Goal: Transaction & Acquisition: Obtain resource

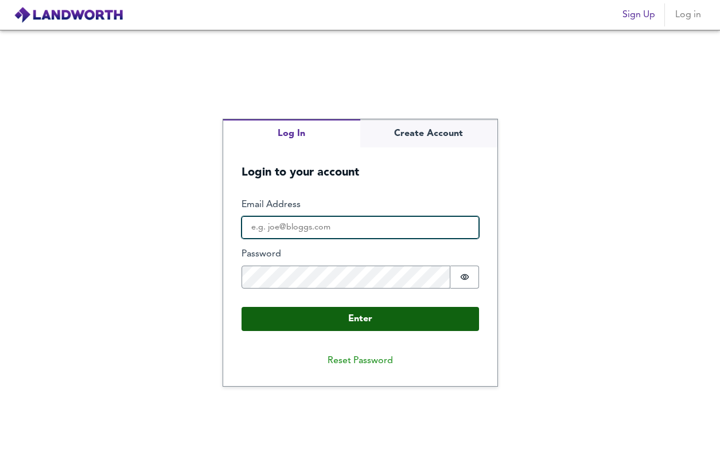
type input "[EMAIL_ADDRESS][DOMAIN_NAME]"
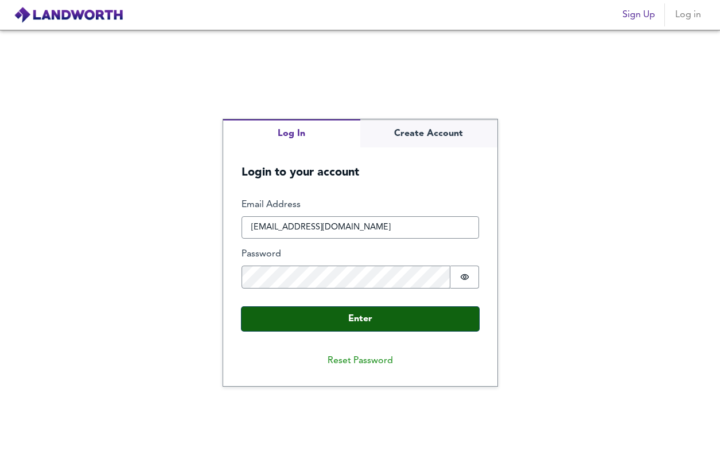
click at [343, 318] on button "Enter" at bounding box center [361, 319] width 238 height 24
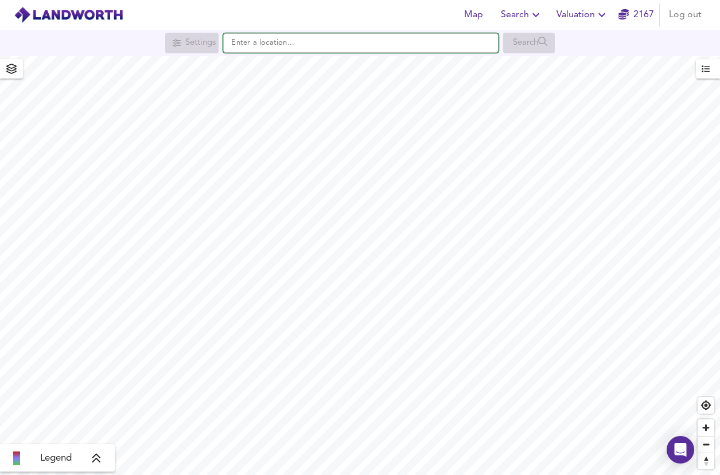
click at [265, 44] on input "text" at bounding box center [361, 43] width 276 height 20
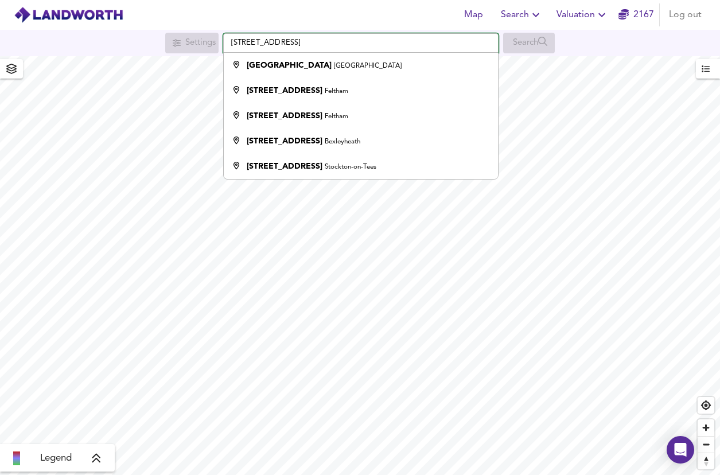
drag, startPoint x: 345, startPoint y: 43, endPoint x: 211, endPoint y: 43, distance: 134.3
click at [211, 43] on div "Settings [GEOGRAPHIC_DATA] [STREET_ADDRESS][GEOGRAPHIC_DATA][STREET_ADDRESS][ST…" at bounding box center [360, 43] width 720 height 21
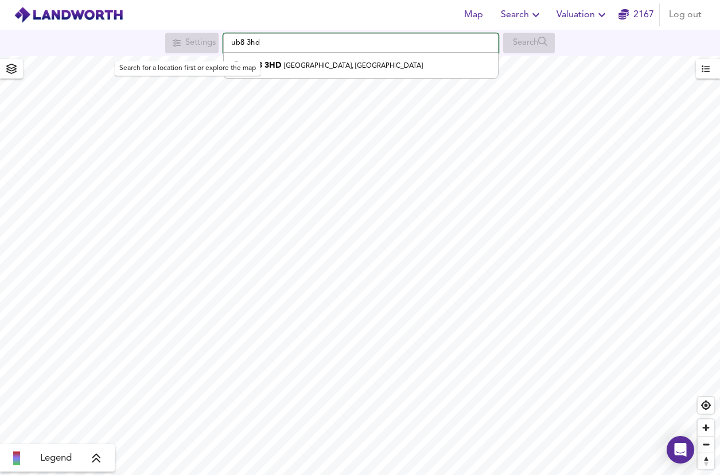
type input "[STREET_ADDRESS]"
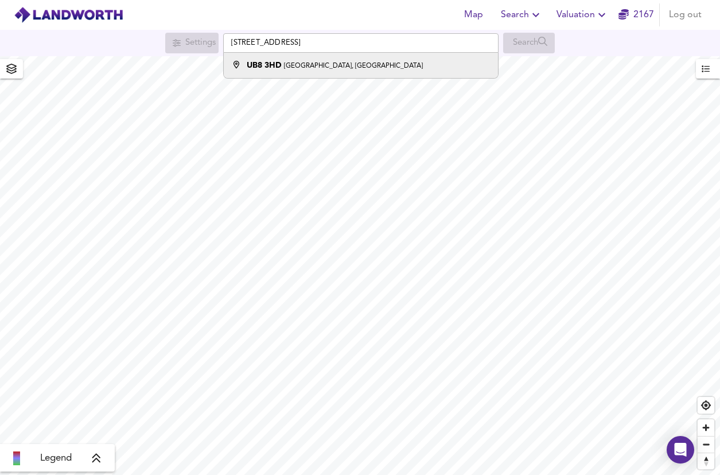
click at [313, 69] on small "[GEOGRAPHIC_DATA], [GEOGRAPHIC_DATA]" at bounding box center [353, 66] width 139 height 7
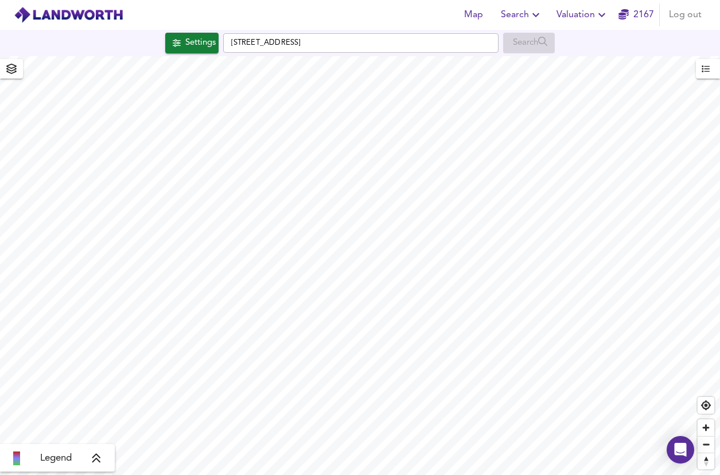
checkbox input "false"
checkbox input "true"
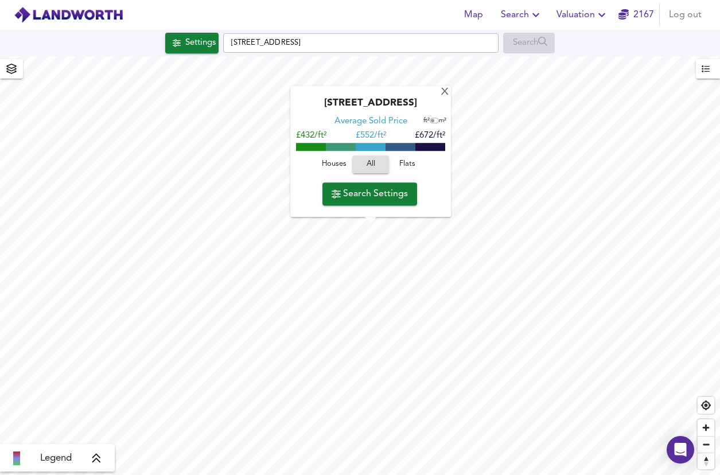
click at [383, 188] on span "Search Settings" at bounding box center [370, 194] width 76 height 16
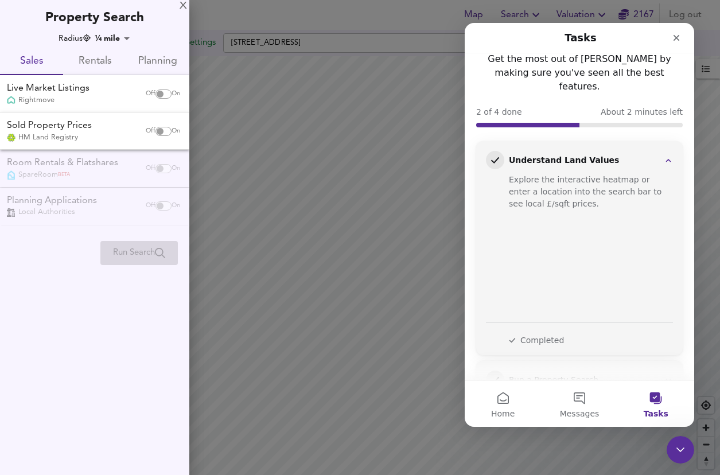
scroll to position [37, 0]
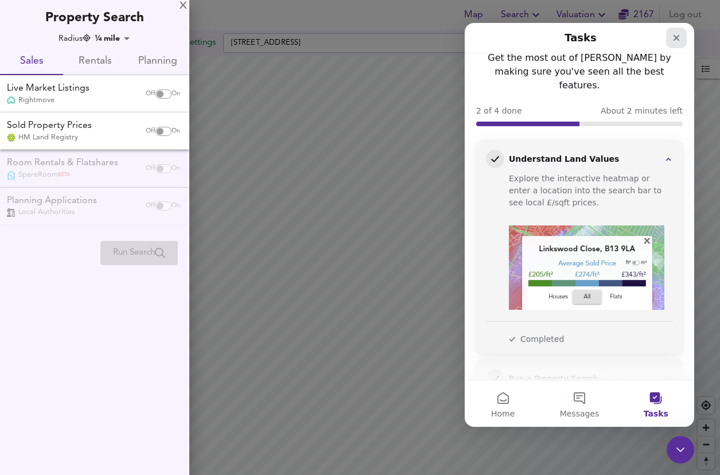
click at [674, 38] on icon "Close" at bounding box center [676, 37] width 9 height 9
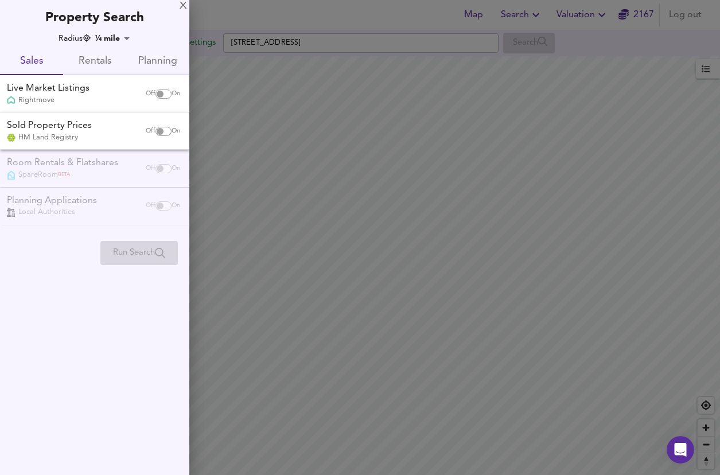
scroll to position [0, 0]
click at [302, 37] on div at bounding box center [360, 237] width 720 height 475
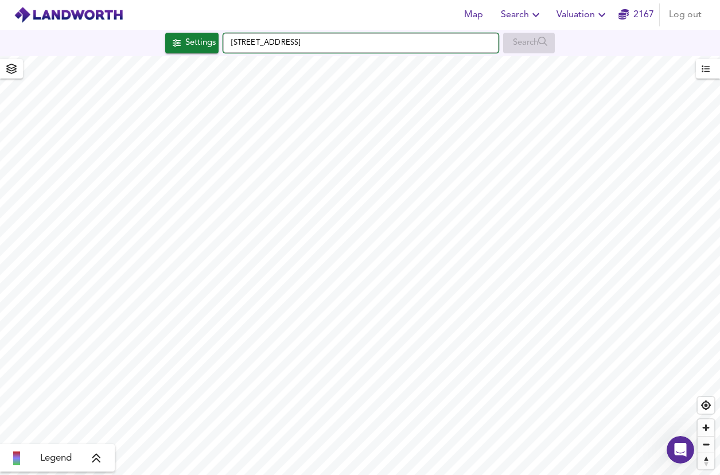
click at [231, 40] on input "[STREET_ADDRESS]" at bounding box center [361, 43] width 276 height 20
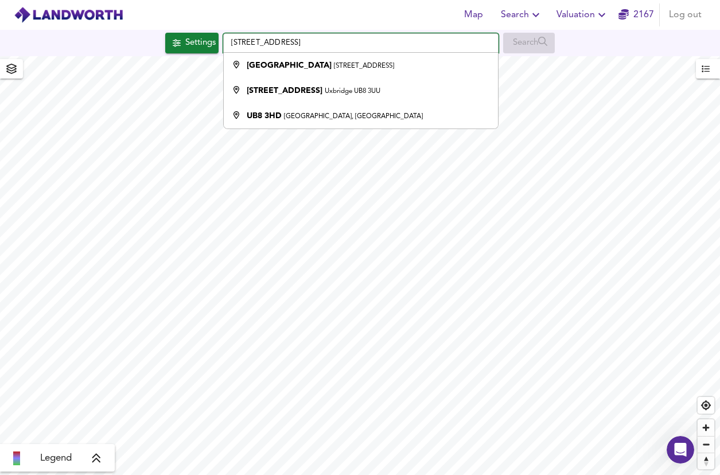
click at [428, 38] on input "[STREET_ADDRESS]" at bounding box center [361, 43] width 276 height 20
click at [280, 41] on input "[STREET_ADDRESS]" at bounding box center [361, 43] width 276 height 20
drag, startPoint x: 288, startPoint y: 42, endPoint x: 227, endPoint y: 42, distance: 61.4
click at [227, 42] on input "[STREET_ADDRESS]" at bounding box center [361, 43] width 276 height 20
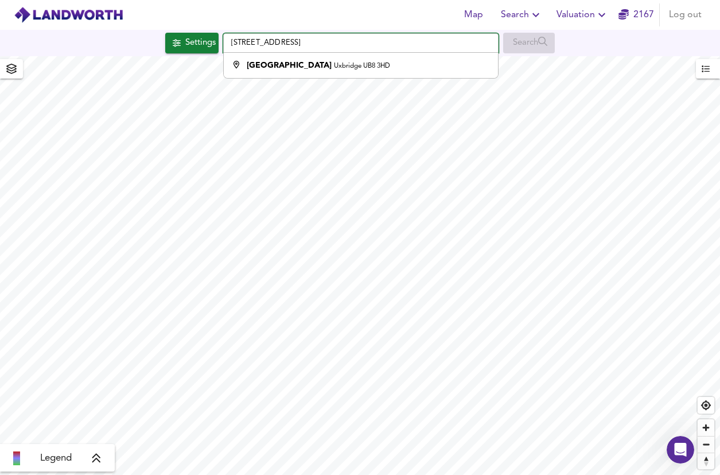
drag, startPoint x: 288, startPoint y: 42, endPoint x: 230, endPoint y: 42, distance: 58.0
click at [230, 42] on input "[STREET_ADDRESS]" at bounding box center [361, 43] width 276 height 20
type input "[STREET_ADDRESS]"
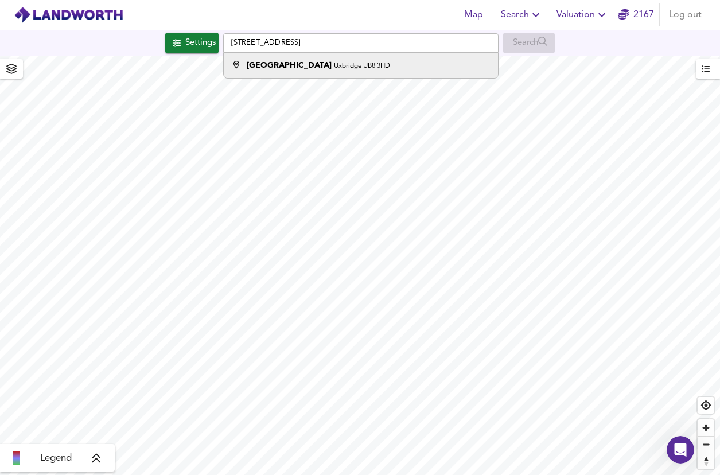
click at [275, 63] on strong "[GEOGRAPHIC_DATA]" at bounding box center [289, 65] width 85 height 8
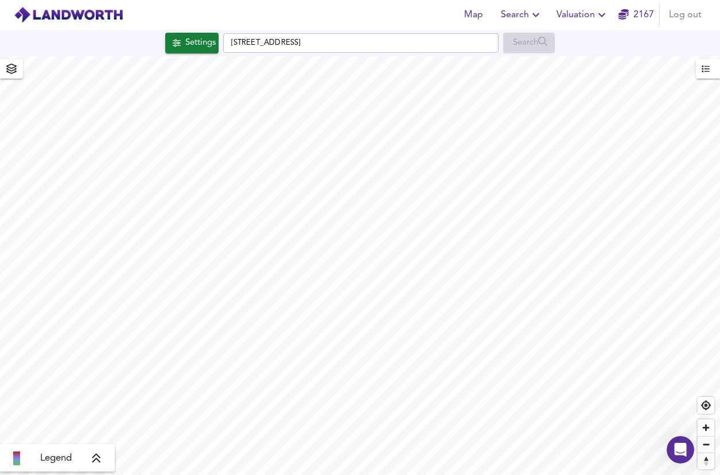
click at [285, 0] on html "Map Search Valuation [STREET_ADDRESS] Search Legend UK Average Price for [DATE]…" at bounding box center [360, 237] width 720 height 475
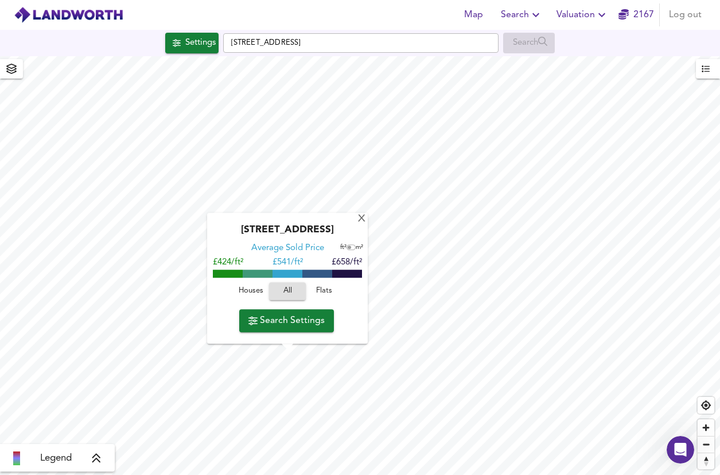
click at [281, 324] on span "Search Settings" at bounding box center [287, 321] width 76 height 16
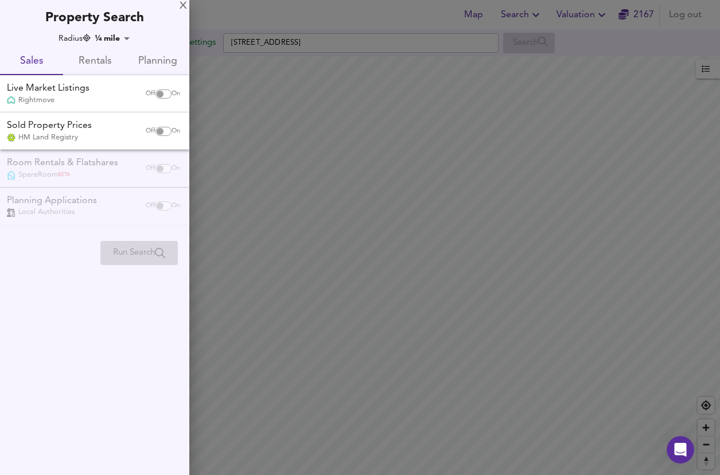
click at [160, 128] on input "checkbox" at bounding box center [160, 131] width 28 height 9
checkbox input "true"
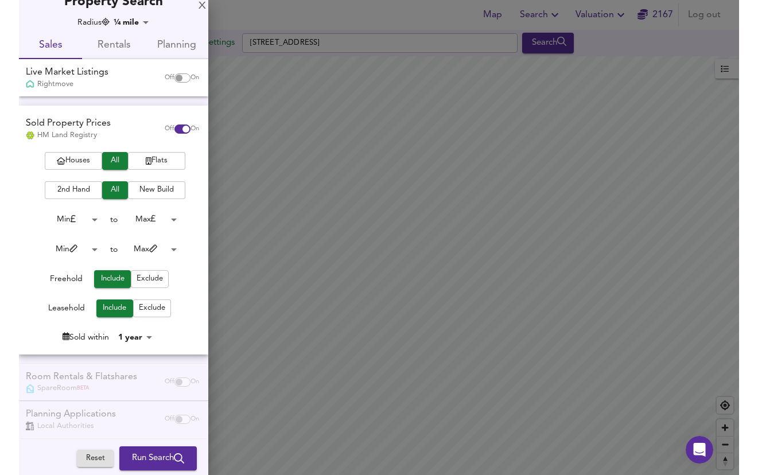
scroll to position [24, 0]
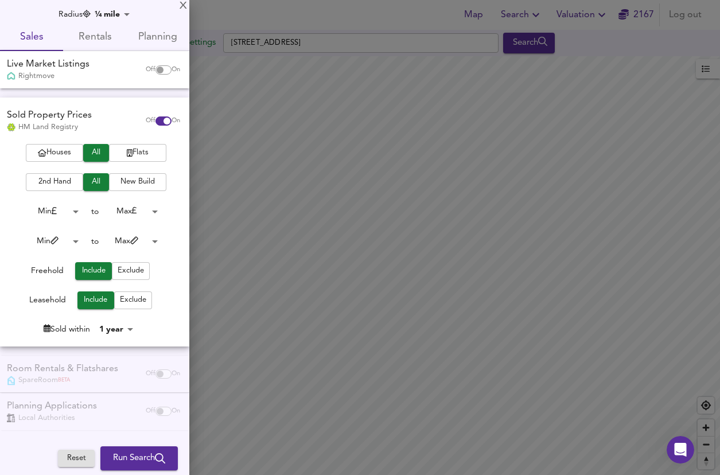
click at [129, 457] on span "Run Search" at bounding box center [139, 458] width 52 height 15
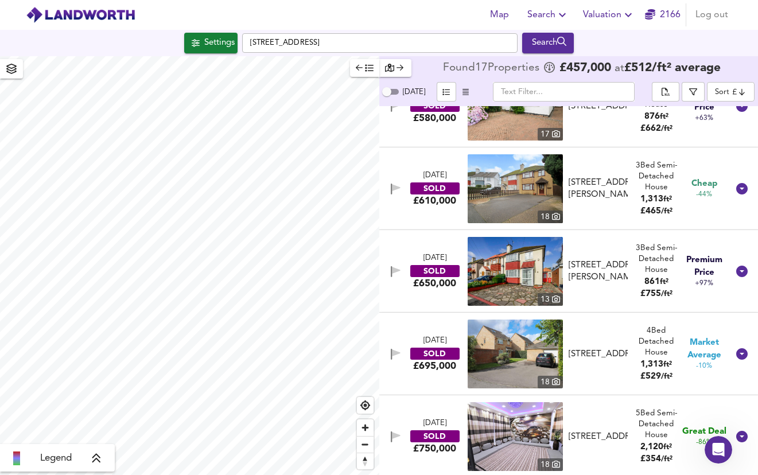
scroll to position [1036, 0]
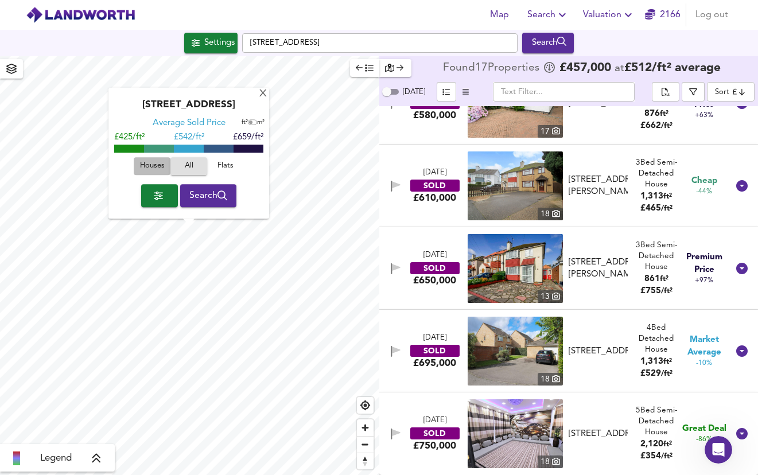
click at [156, 168] on span "Houses" at bounding box center [152, 166] width 31 height 13
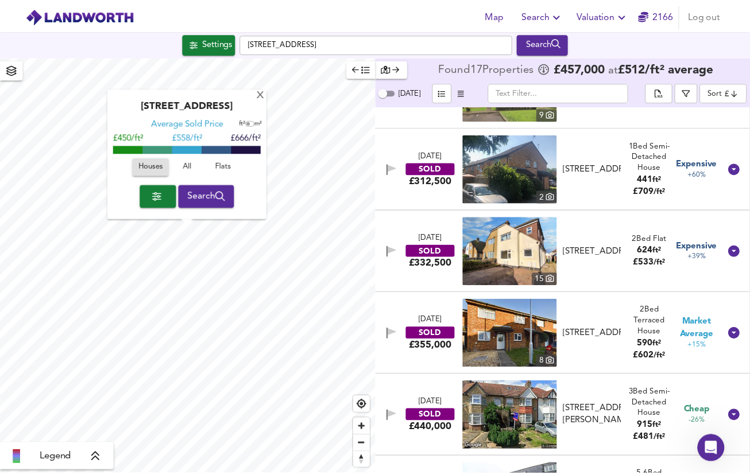
scroll to position [344, 0]
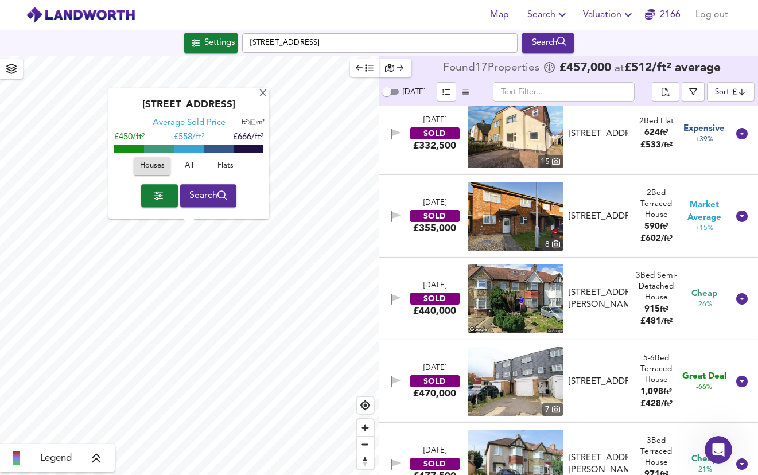
click at [433, 192] on div "[DATE] SOLD £355,000 8 [STREET_ADDRESS][GEOGRAPHIC_DATA][STREET_ADDRESS] 2 Bed …" at bounding box center [555, 216] width 347 height 69
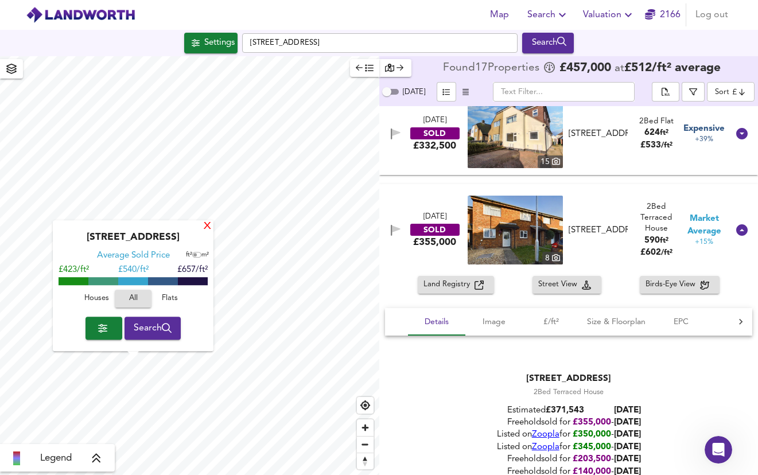
click at [209, 225] on div "X" at bounding box center [208, 227] width 10 height 11
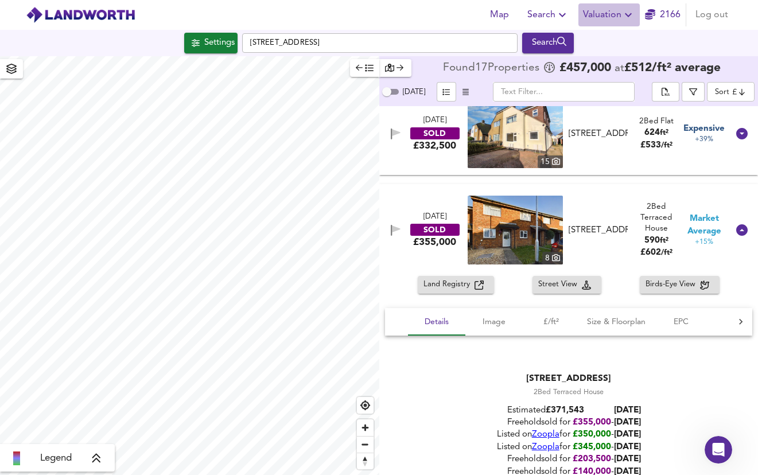
click at [600, 9] on span "Valuation" at bounding box center [609, 15] width 52 height 16
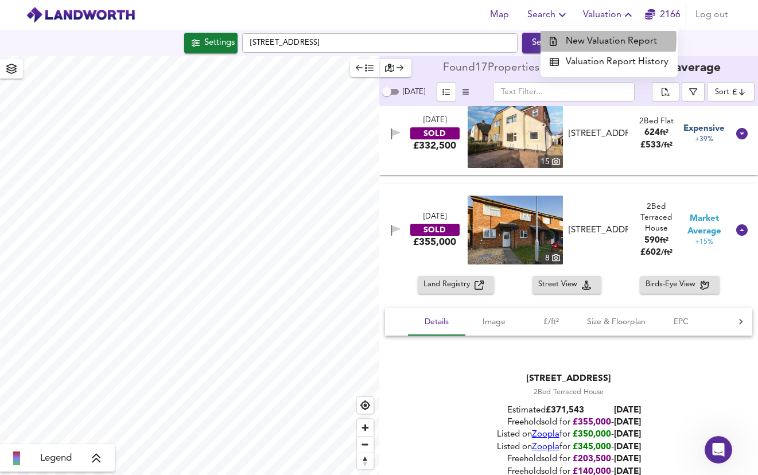
click at [594, 39] on li "New Valuation Report" at bounding box center [609, 41] width 137 height 21
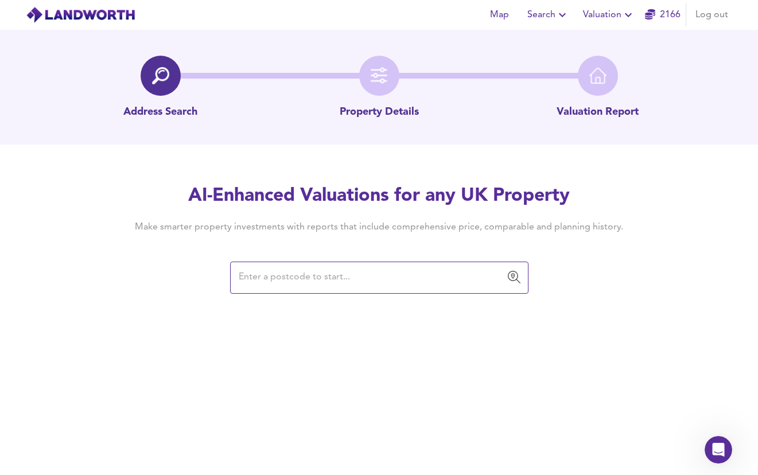
click at [324, 278] on input "text" at bounding box center [370, 278] width 271 height 22
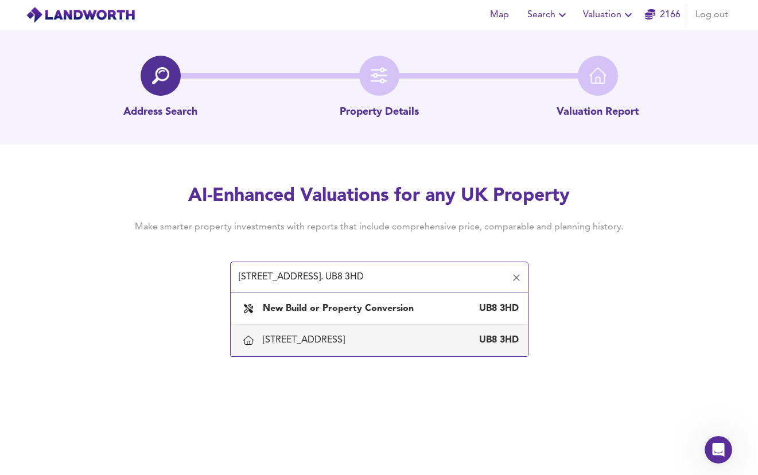
click at [346, 342] on div "[STREET_ADDRESS]" at bounding box center [306, 340] width 87 height 13
type input "[STREET_ADDRESS]"
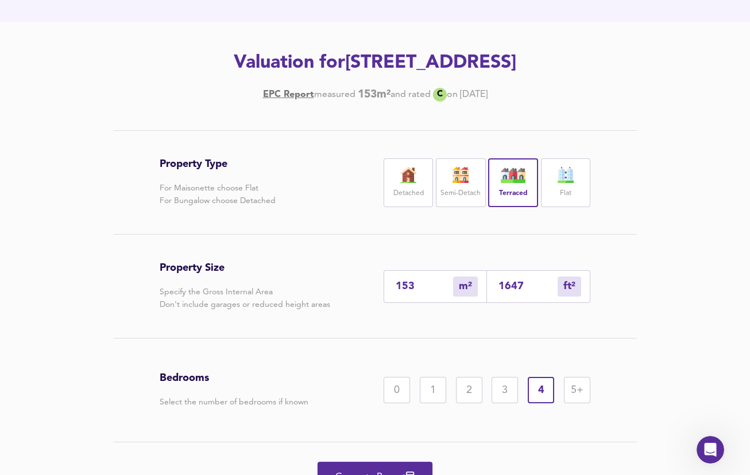
scroll to position [208, 0]
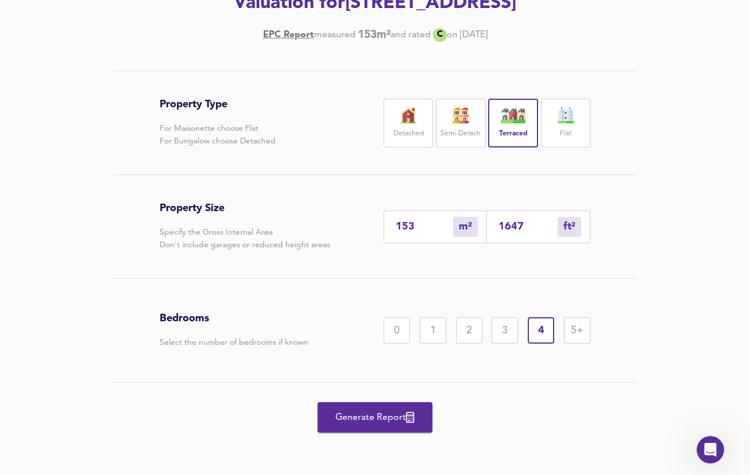
click at [371, 424] on span "Generate Report" at bounding box center [375, 418] width 92 height 16
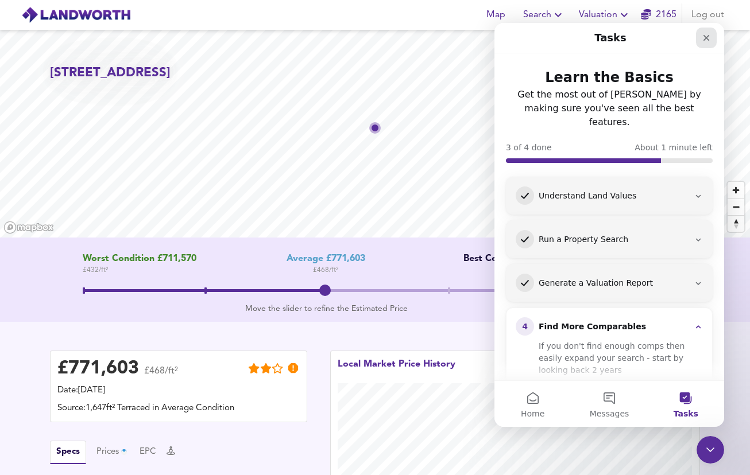
click at [707, 37] on icon "Close" at bounding box center [706, 38] width 6 height 6
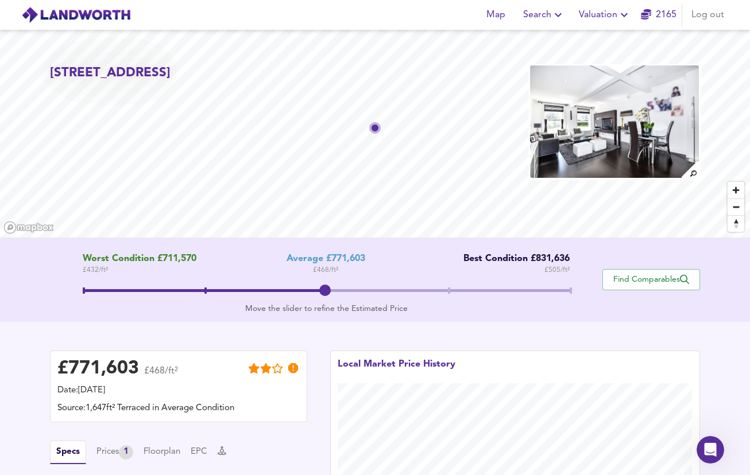
drag, startPoint x: 265, startPoint y: 327, endPoint x: 338, endPoint y: 264, distance: 96.1
click at [265, 327] on div "£ 771,603 £468/ft² Date: [DATE] Source: 1,647ft² Terraced in Average Condition …" at bounding box center [375, 467] width 750 height 290
click at [235, 301] on span at bounding box center [326, 292] width 487 height 21
click at [326, 289] on span at bounding box center [327, 291] width 2 height 6
click at [624, 15] on icon "button" at bounding box center [623, 15] width 7 height 4
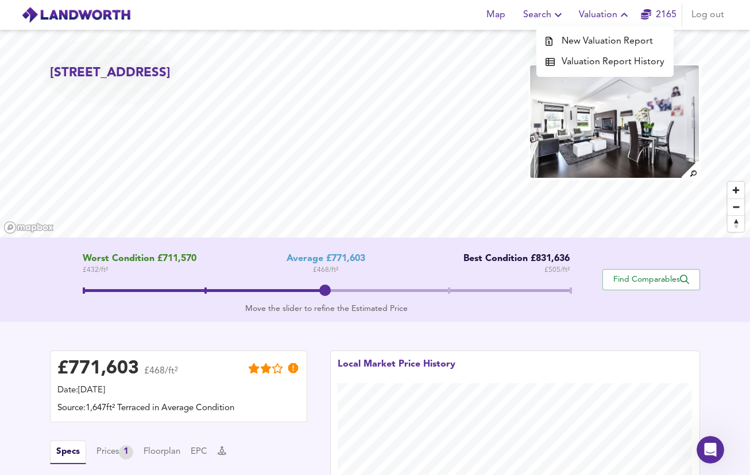
click at [375, 9] on div "Map Search Valuation New Valuation Report Valuation Report History 2165 Log out" at bounding box center [374, 15] width 735 height 29
drag, startPoint x: 710, startPoint y: 1, endPoint x: 480, endPoint y: 278, distance: 360.4
click at [480, 278] on div "Worst Condition £711,570 £ 432 / ft² Average £771,603 £ 468 / ft² Best Conditio…" at bounding box center [326, 280] width 552 height 52
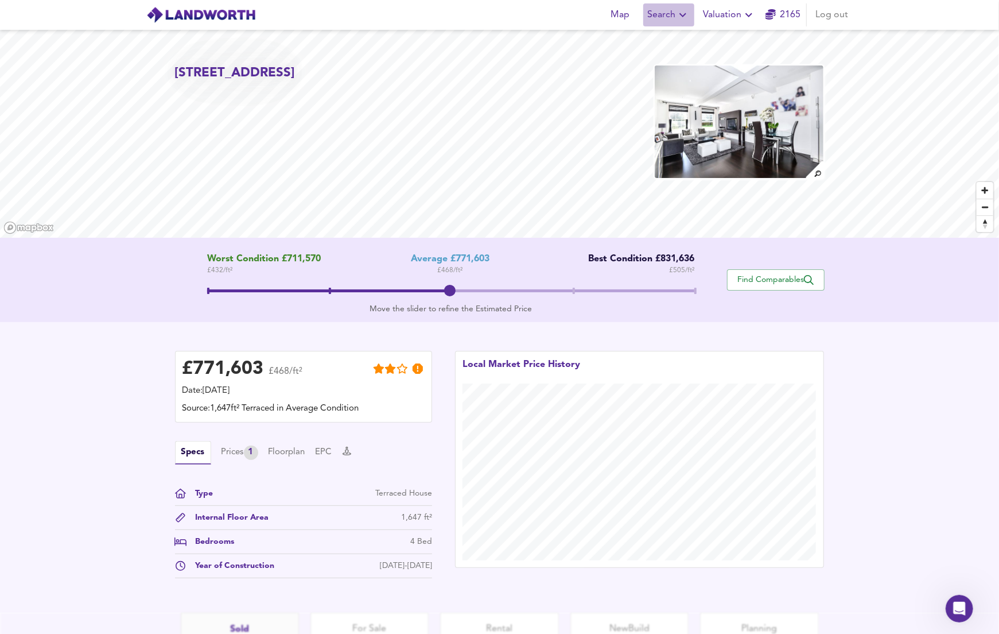
click at [669, 5] on button "Search" at bounding box center [668, 14] width 51 height 23
click at [720, 7] on span "Valuation" at bounding box center [730, 15] width 52 height 16
click at [720, 42] on li "New Valuation Report" at bounding box center [729, 41] width 137 height 21
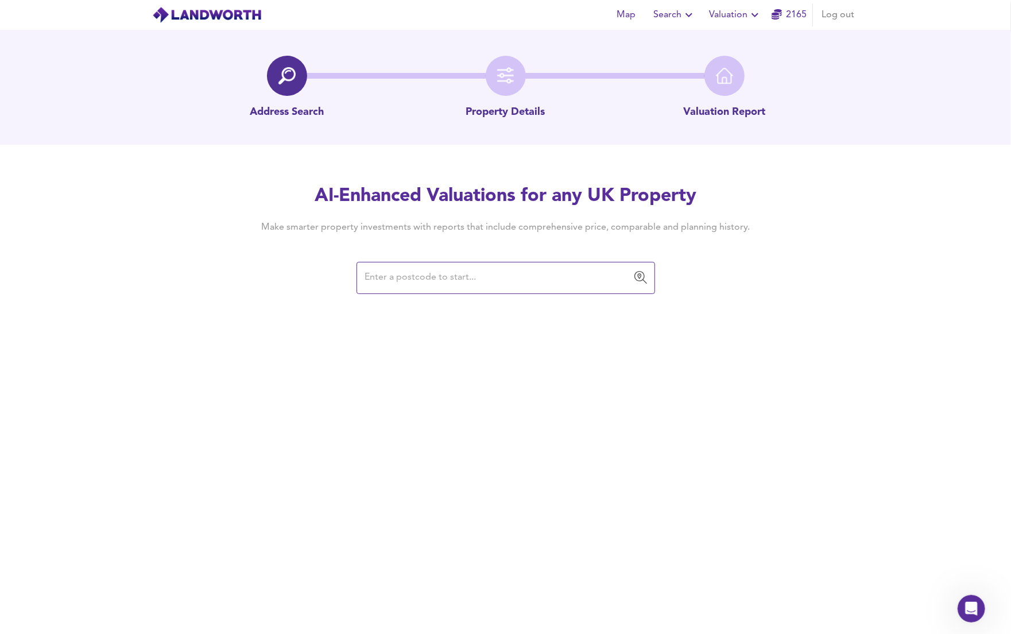
click at [403, 281] on input "text" at bounding box center [497, 278] width 271 height 22
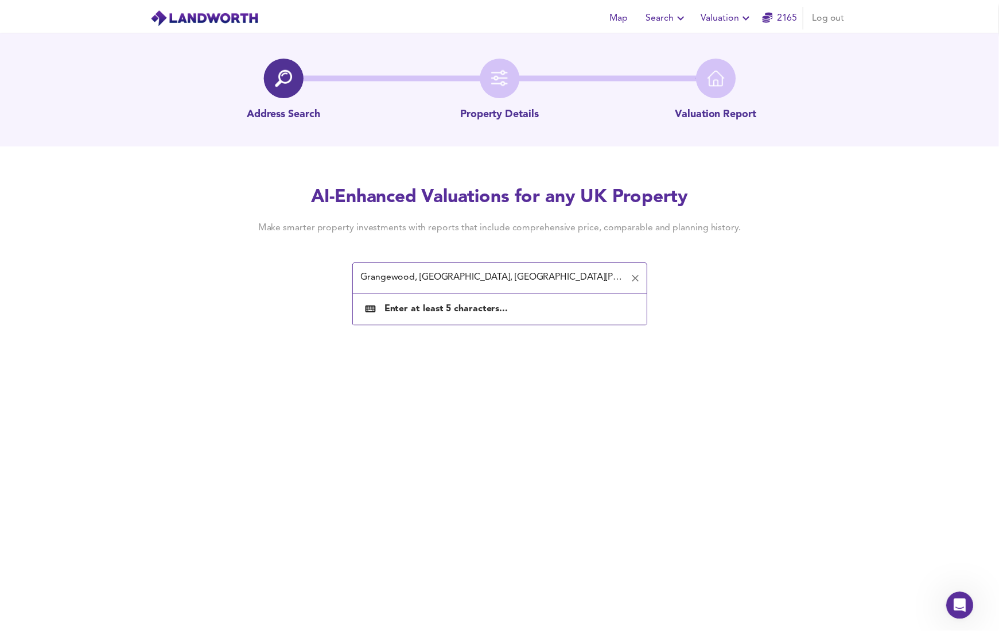
scroll to position [0, 14]
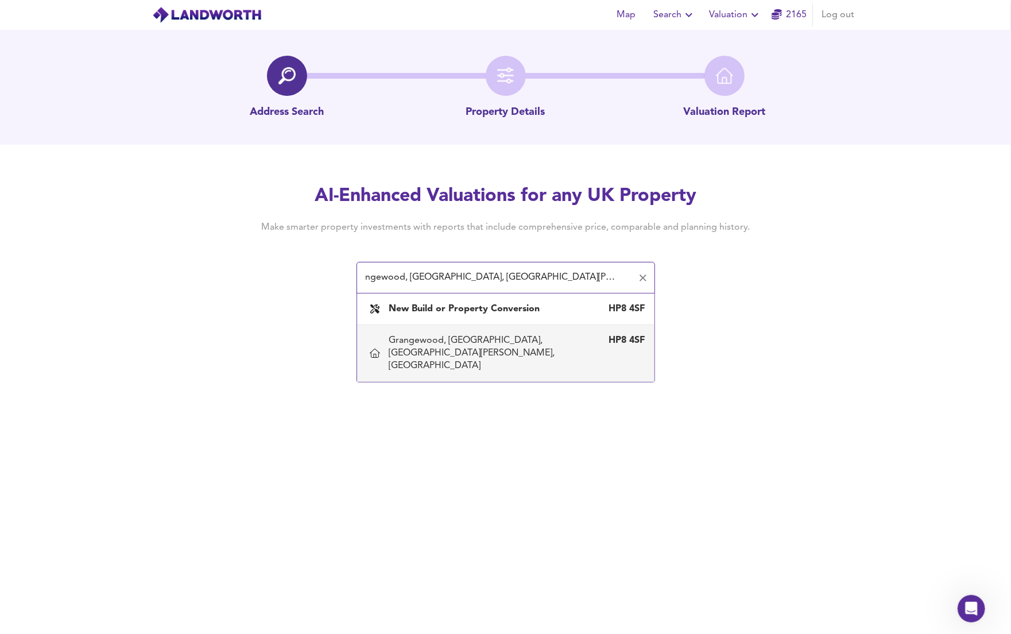
click at [492, 345] on div "Grangewood, [GEOGRAPHIC_DATA], [GEOGRAPHIC_DATA][PERSON_NAME], [GEOGRAPHIC_DATA]" at bounding box center [494, 353] width 210 height 38
type input "Grangewood, [GEOGRAPHIC_DATA], [GEOGRAPHIC_DATA][PERSON_NAME], [GEOGRAPHIC_DATA]"
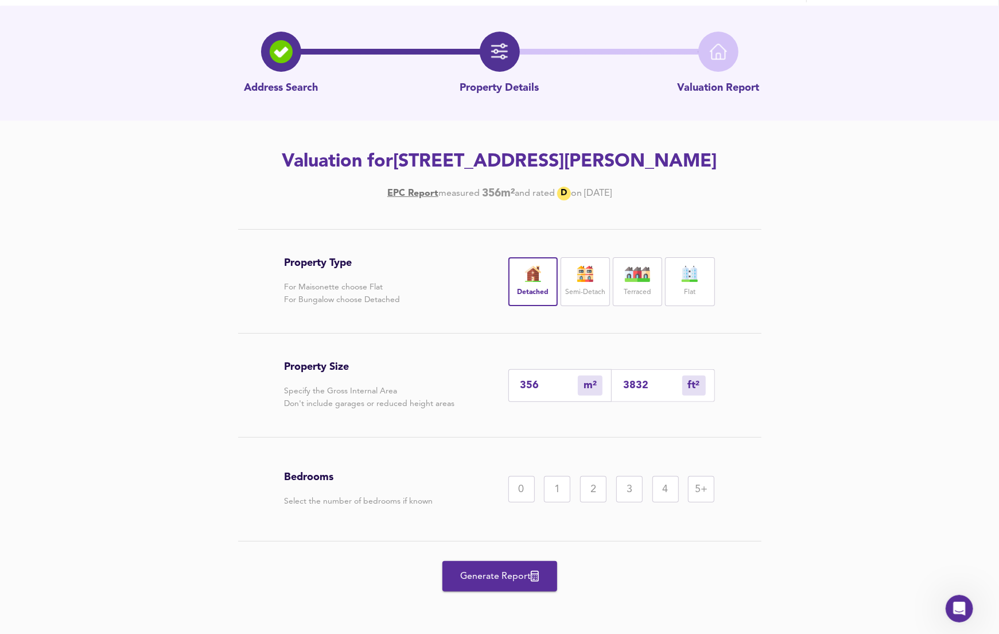
scroll to position [49, 0]
click at [494, 475] on span "Generate Report" at bounding box center [500, 576] width 92 height 16
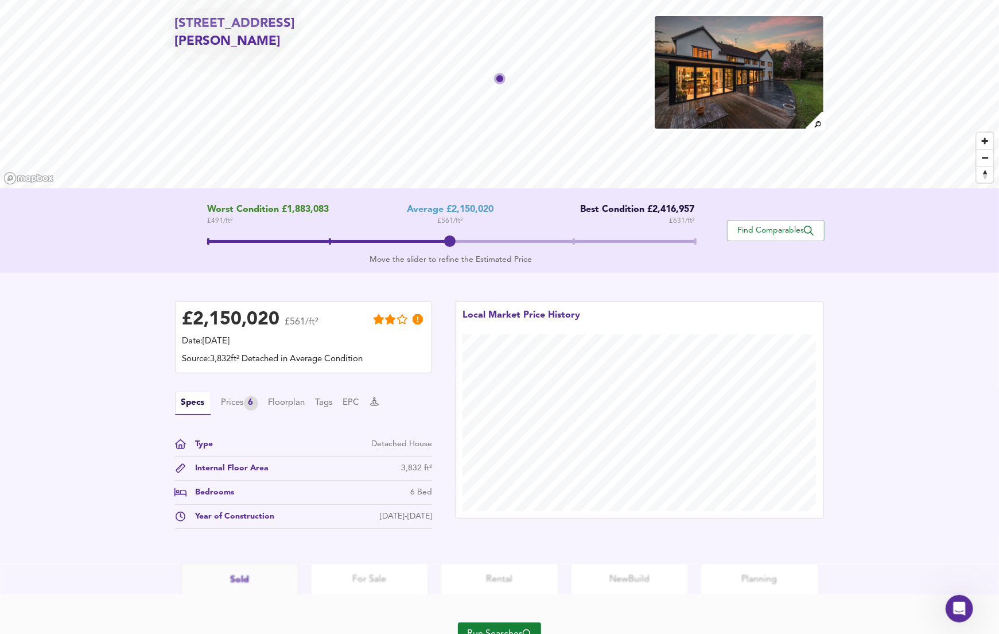
scroll to position [76, 0]
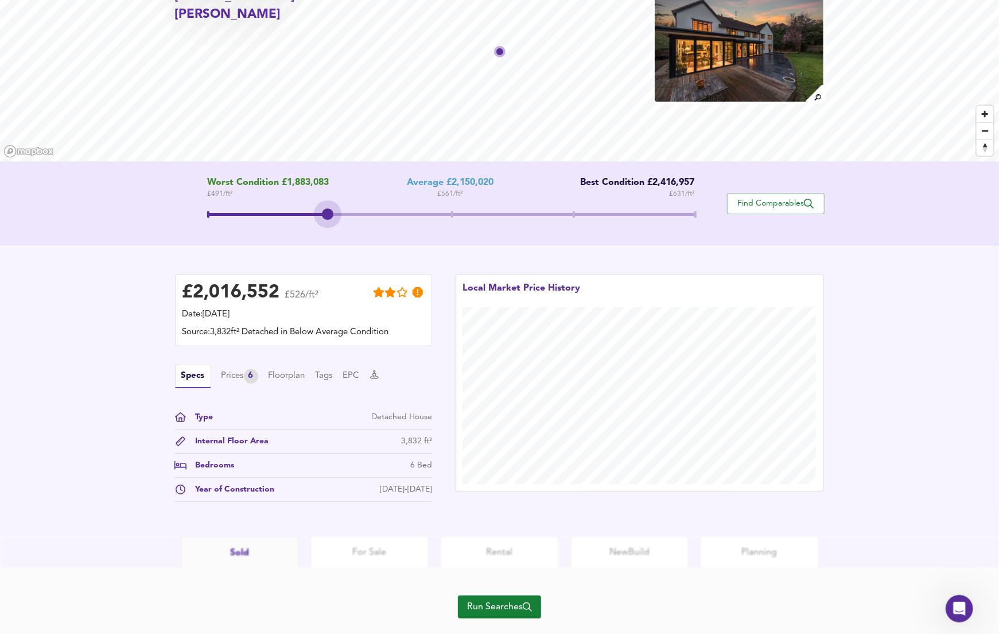
click at [329, 211] on span at bounding box center [330, 214] width 2 height 6
click at [453, 210] on span at bounding box center [450, 215] width 487 height 21
click at [331, 214] on span at bounding box center [330, 214] width 2 height 6
click at [457, 213] on span at bounding box center [450, 214] width 487 height 3
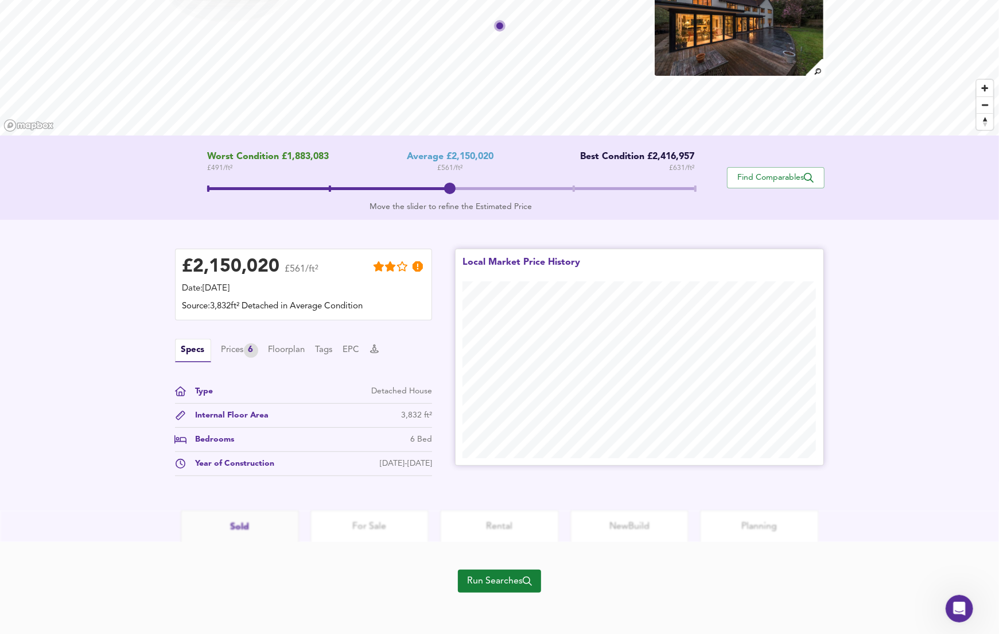
scroll to position [0, 0]
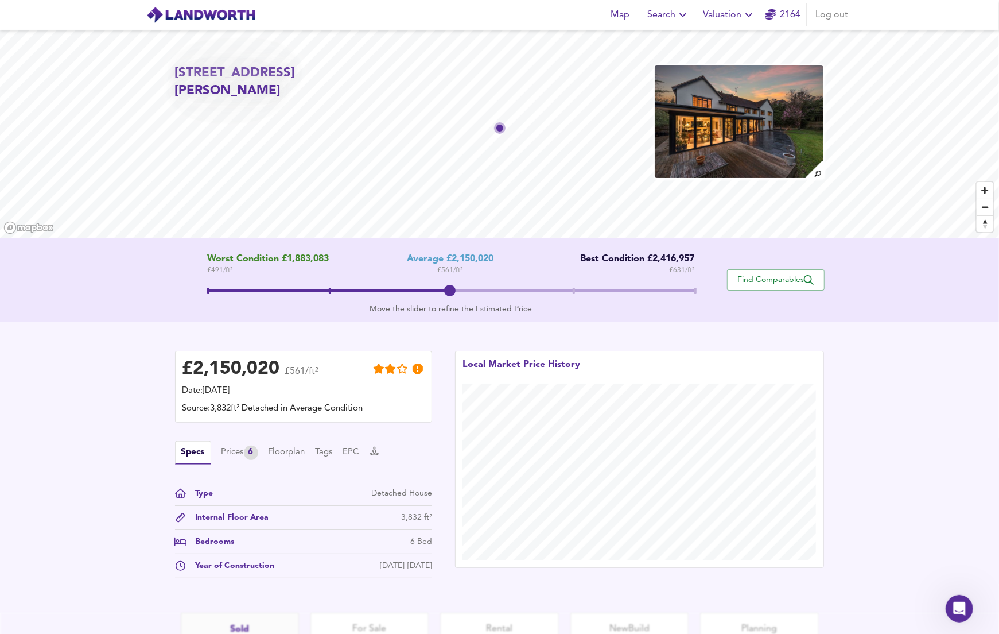
click at [241, 12] on img at bounding box center [201, 14] width 110 height 17
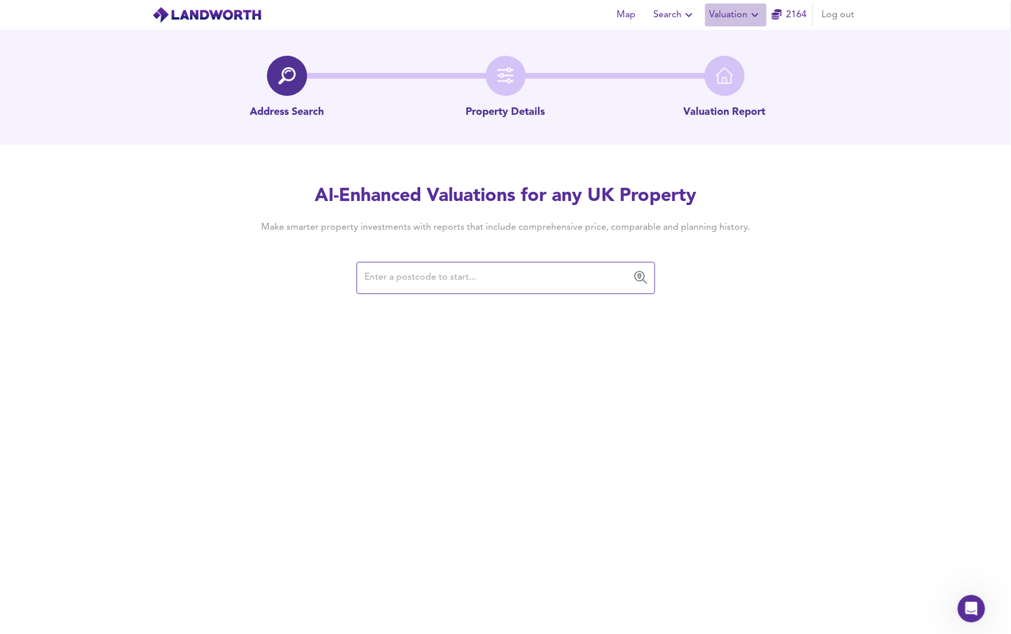
click at [720, 20] on span "Valuation" at bounding box center [735, 15] width 52 height 16
drag, startPoint x: 732, startPoint y: 40, endPoint x: 716, endPoint y: 45, distance: 16.7
click at [720, 40] on li "New Valuation Report" at bounding box center [735, 41] width 137 height 21
click at [444, 281] on input "text" at bounding box center [497, 278] width 271 height 22
paste input "[STREET_ADDRESS][PERSON_NAME]. UB8 3WR"
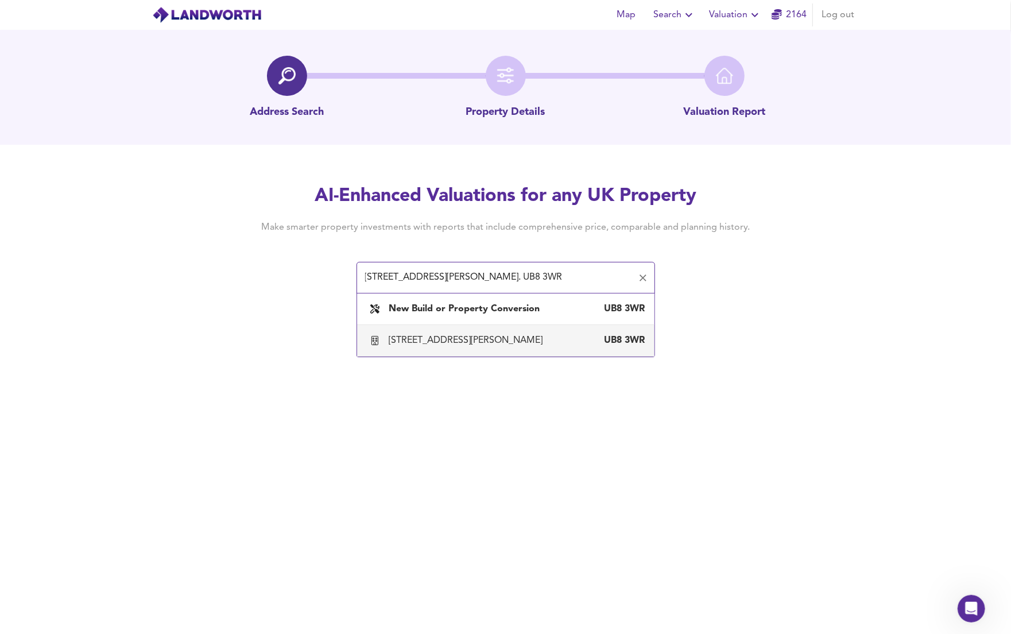
click at [515, 336] on div "[STREET_ADDRESS][PERSON_NAME]" at bounding box center [468, 340] width 158 height 13
type input "[STREET_ADDRESS][PERSON_NAME]"
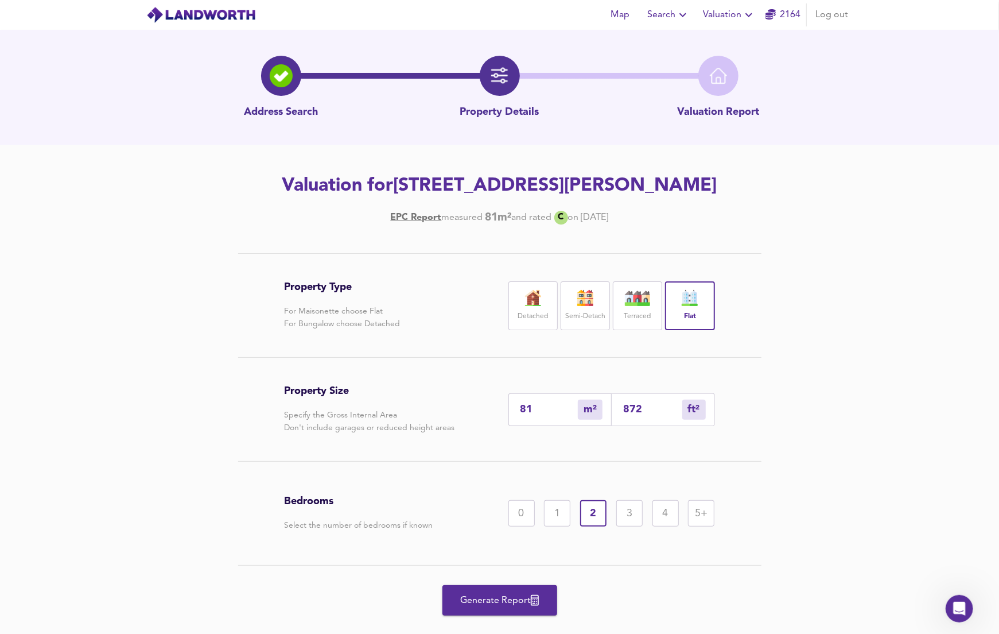
drag, startPoint x: 504, startPoint y: 602, endPoint x: 503, endPoint y: 595, distance: 7.5
click at [503, 475] on span "Generate Report" at bounding box center [500, 600] width 92 height 16
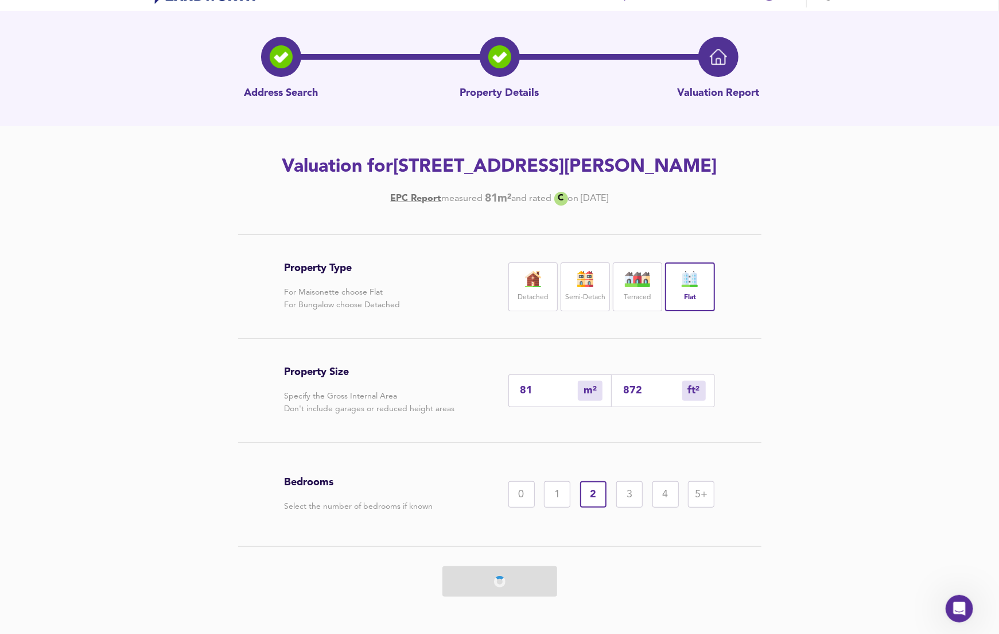
scroll to position [24, 0]
